Goal: Transaction & Acquisition: Purchase product/service

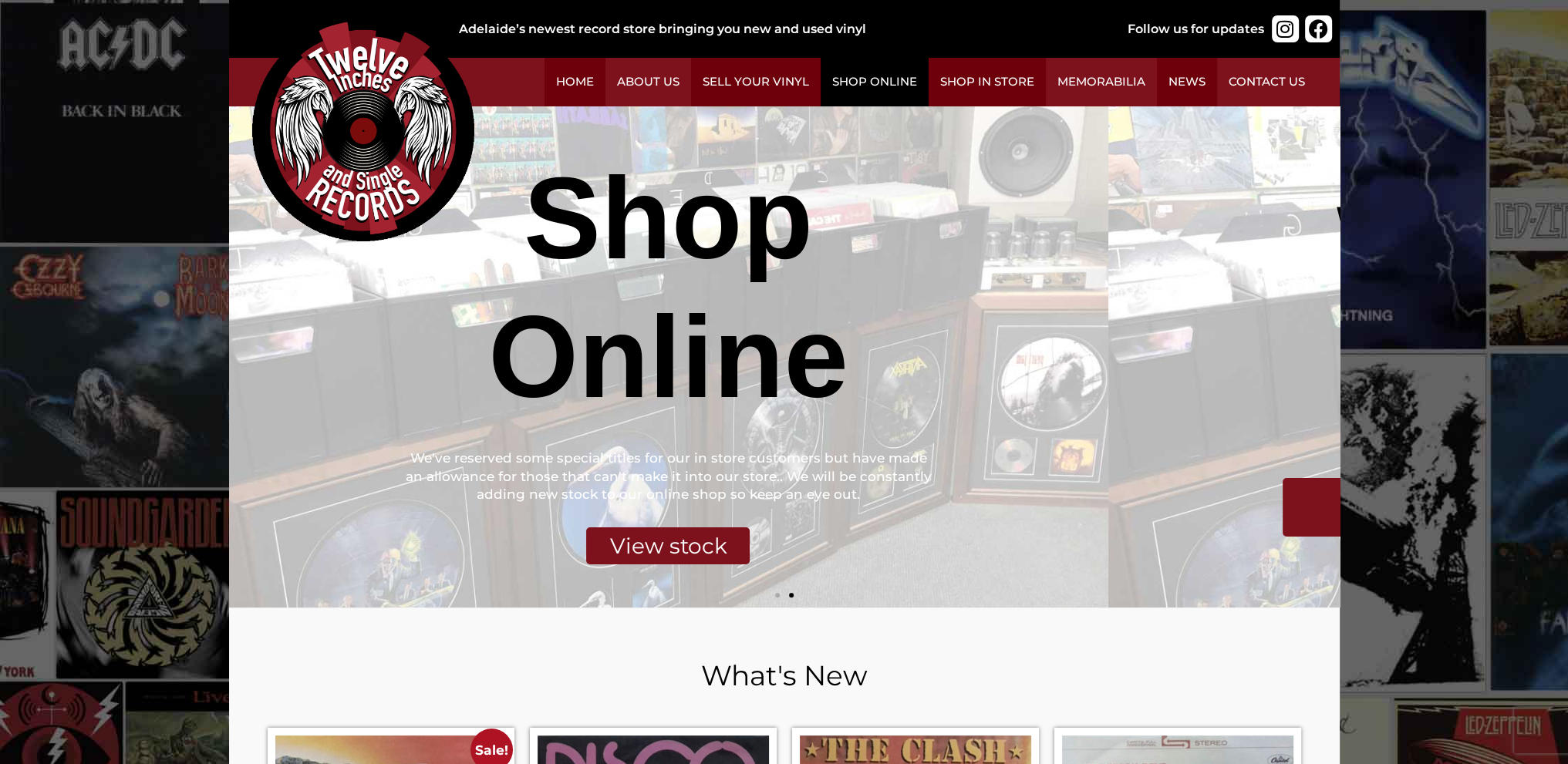
click at [929, 95] on link "Shop Online" at bounding box center [875, 82] width 108 height 48
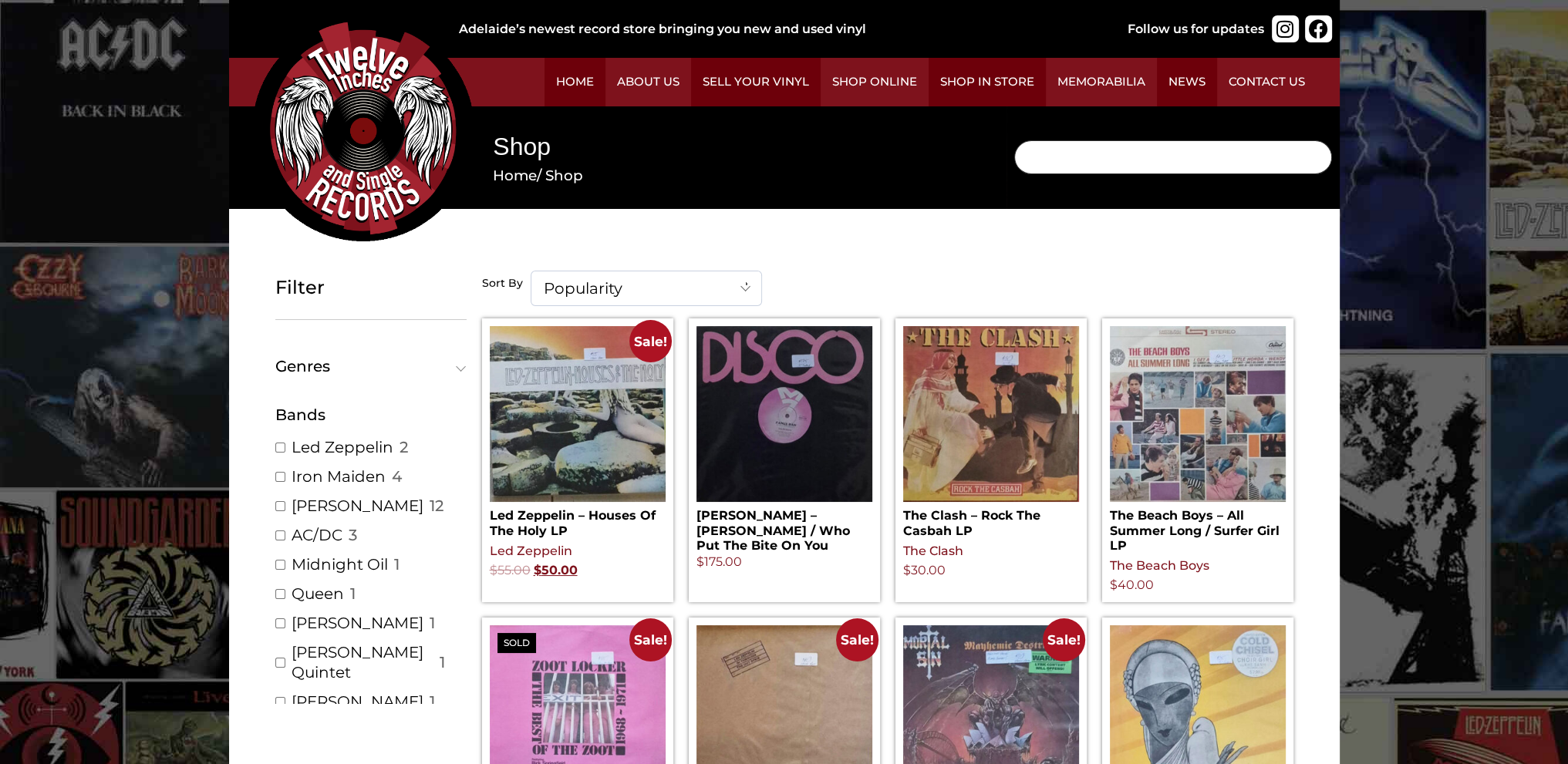
click at [1014, 166] on input "Search" at bounding box center [1173, 157] width 318 height 34
type input "Free Spirit"
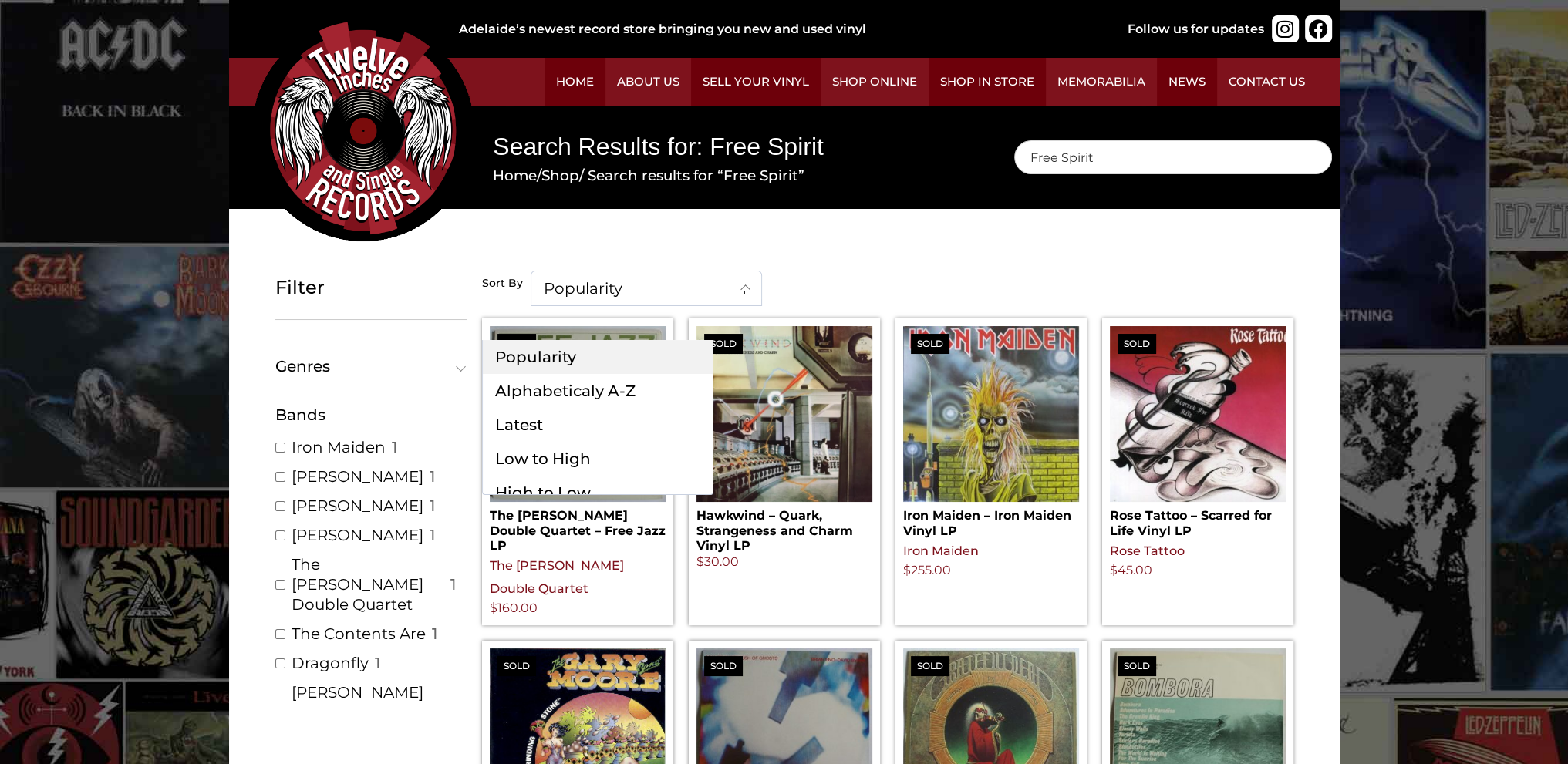
click at [761, 304] on span at bounding box center [745, 287] width 31 height 33
select select "title"
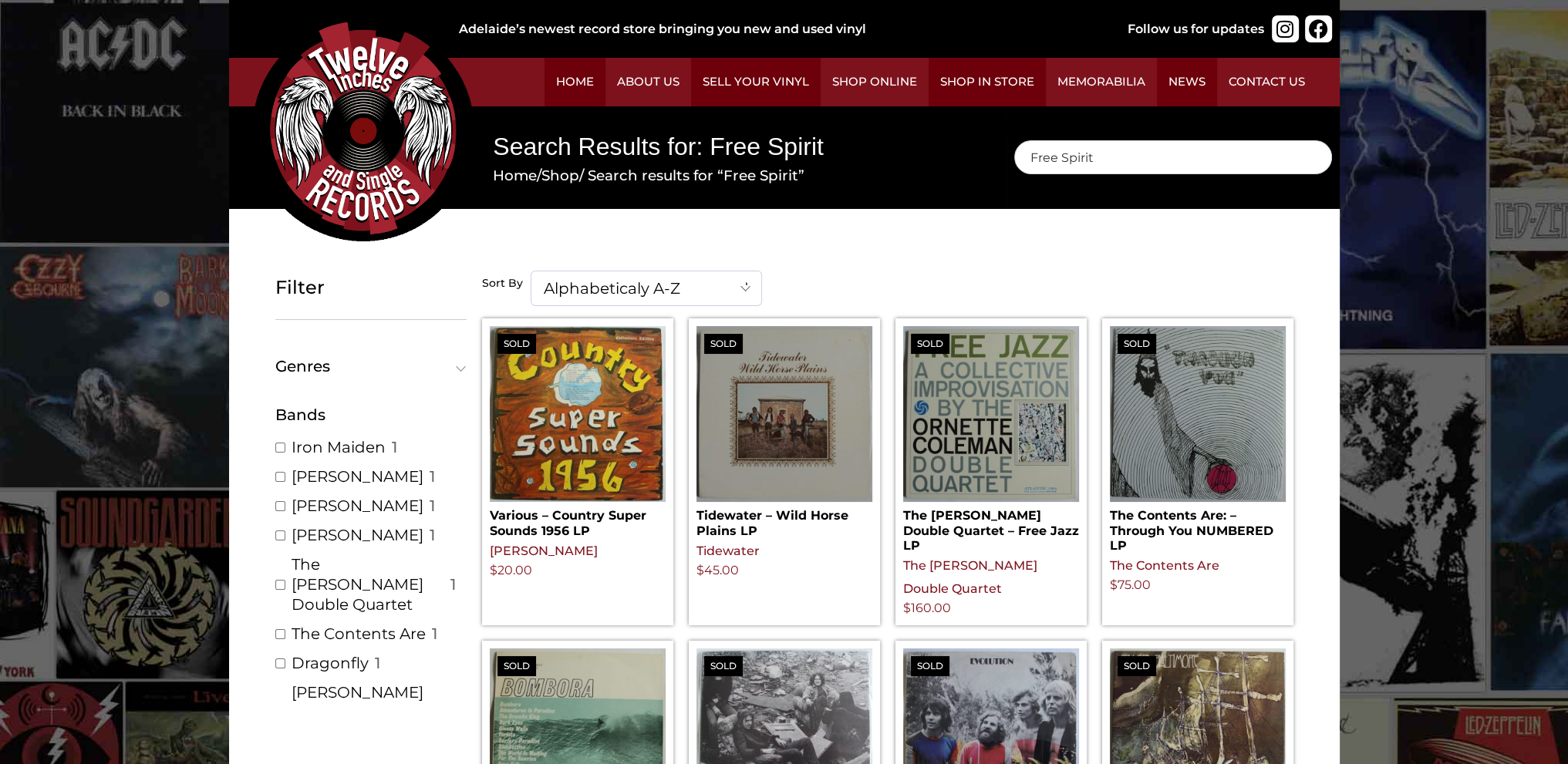
drag, startPoint x: 411, startPoint y: 31, endPoint x: 365, endPoint y: 53, distance: 51.0
click at [410, 31] on div at bounding box center [340, 29] width 223 height 43
click at [474, 129] on img at bounding box center [362, 130] width 222 height 222
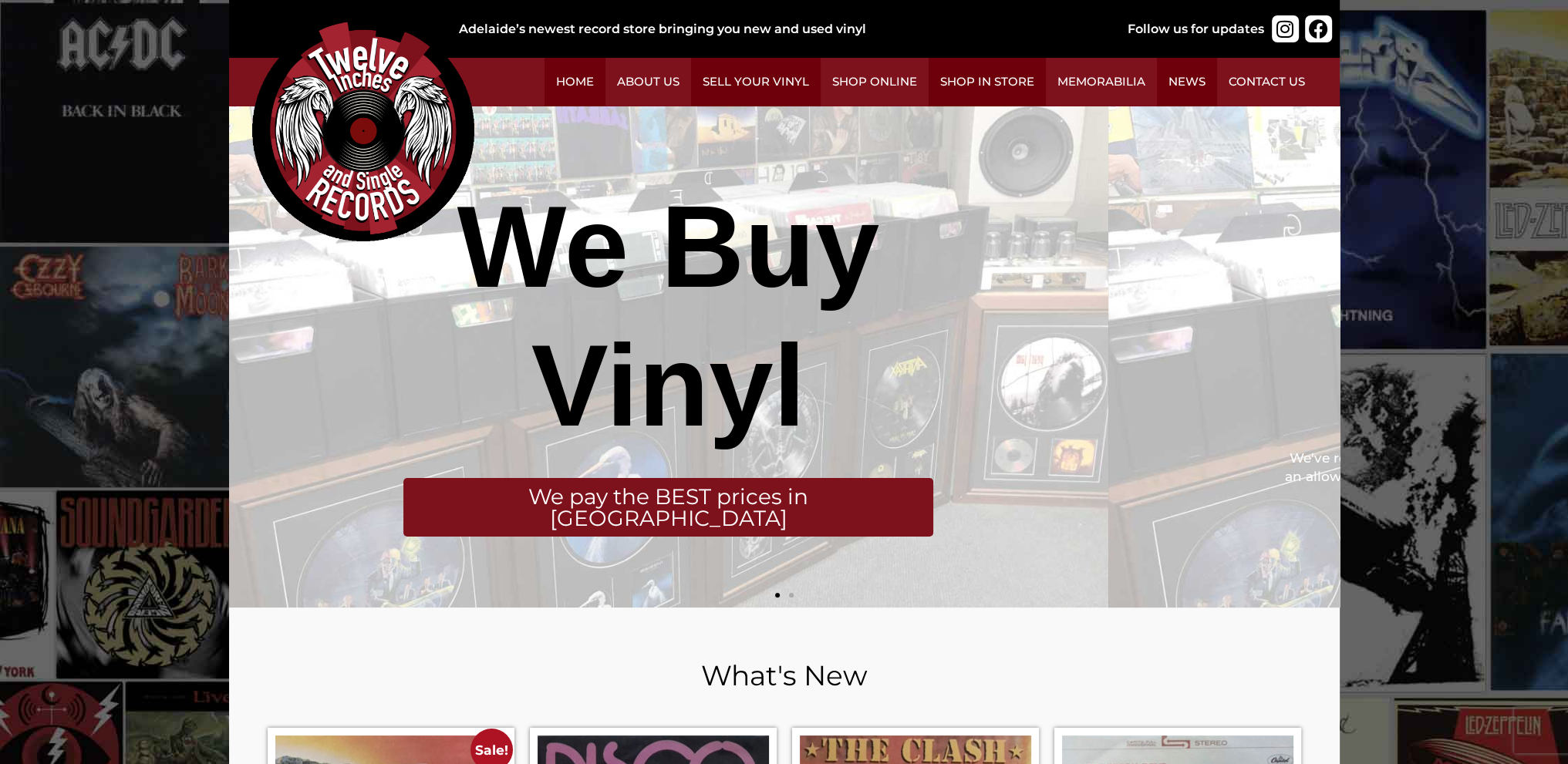
click at [580, 581] on div "Slides" at bounding box center [784, 592] width 1111 height 23
click at [474, 175] on img at bounding box center [362, 130] width 222 height 222
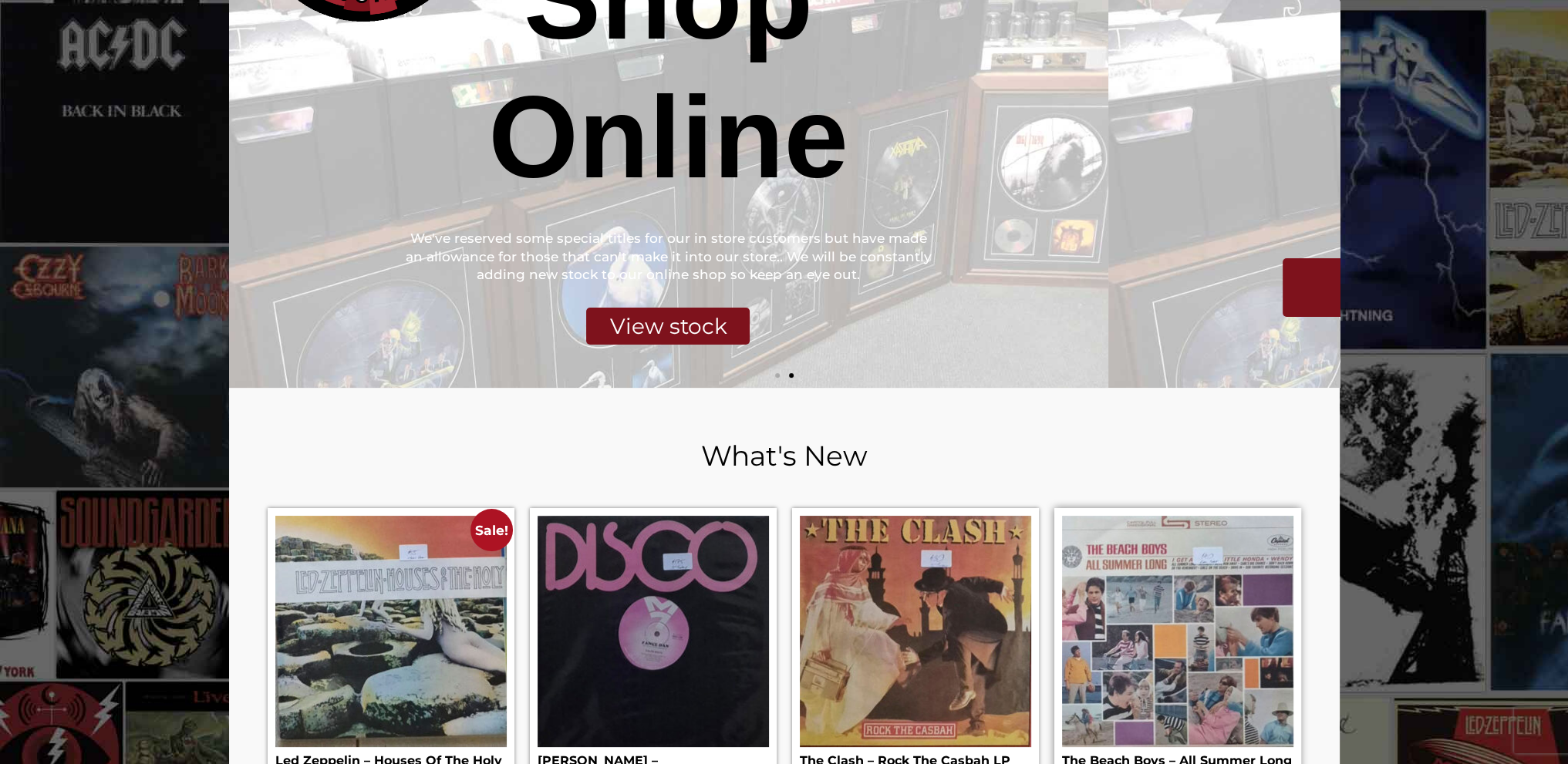
scroll to position [77, 0]
